Goal: Obtain resource: Download file/media

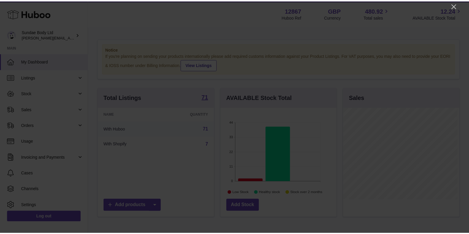
scroll to position [93, 118]
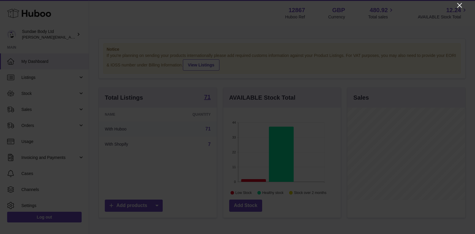
click at [459, 6] on icon "Close" at bounding box center [459, 5] width 5 height 5
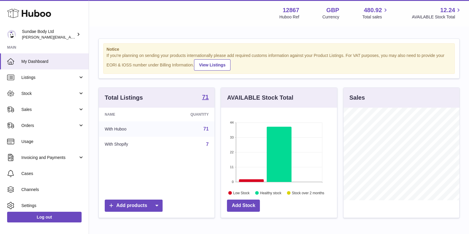
scroll to position [296543, 296520]
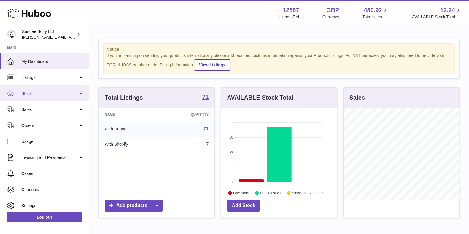
click at [32, 92] on span "Stock" at bounding box center [49, 94] width 57 height 6
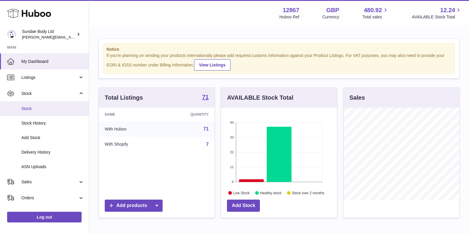
click at [27, 108] on span "Stock" at bounding box center [52, 109] width 63 height 6
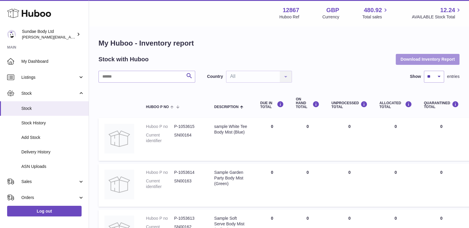
click at [428, 59] on button "Download Inventory Report" at bounding box center [428, 59] width 64 height 11
